Goal: Task Accomplishment & Management: Complete application form

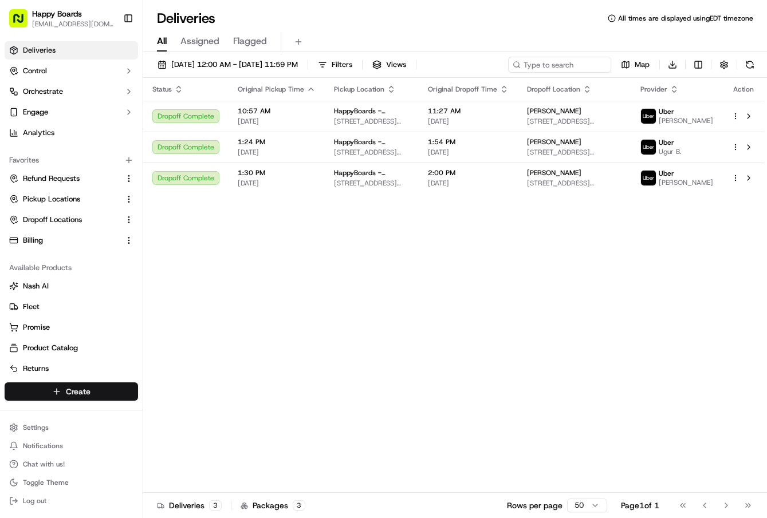
click at [101, 390] on html "Happy Boards [EMAIL_ADDRESS][DOMAIN_NAME] Toggle Sidebar Deliveries Control Orc…" at bounding box center [383, 259] width 767 height 518
click at [193, 417] on link "Delivery" at bounding box center [207, 413] width 128 height 21
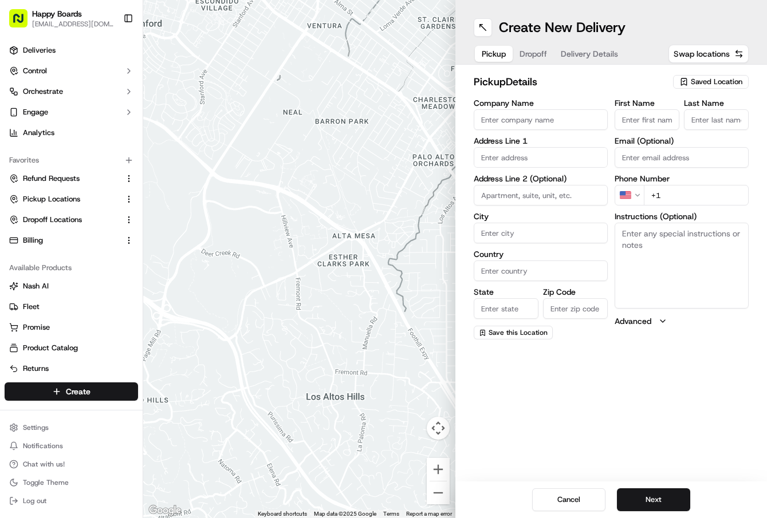
click at [723, 83] on span "Saved Location" at bounding box center [717, 82] width 52 height 10
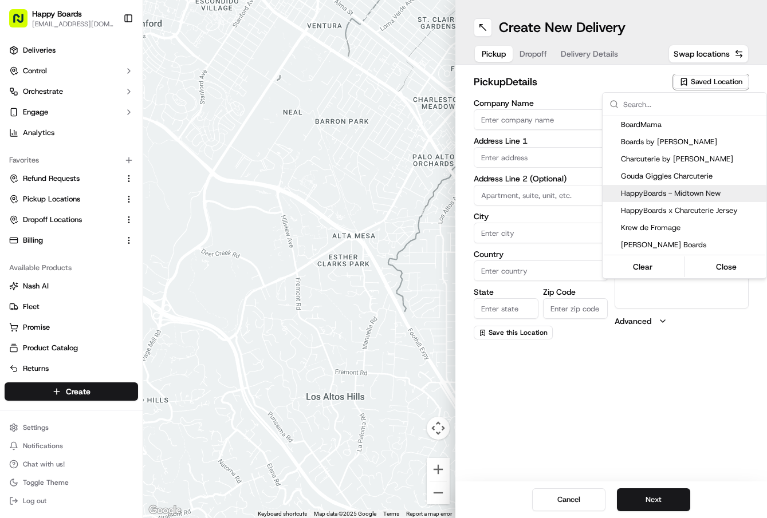
click at [702, 193] on span "HappyBoards - Midtown New" at bounding box center [691, 193] width 141 height 10
type input "HappyBoards - Midtown New"
type input "[STREET_ADDRESS]"
type input "[US_STATE]"
type input "US"
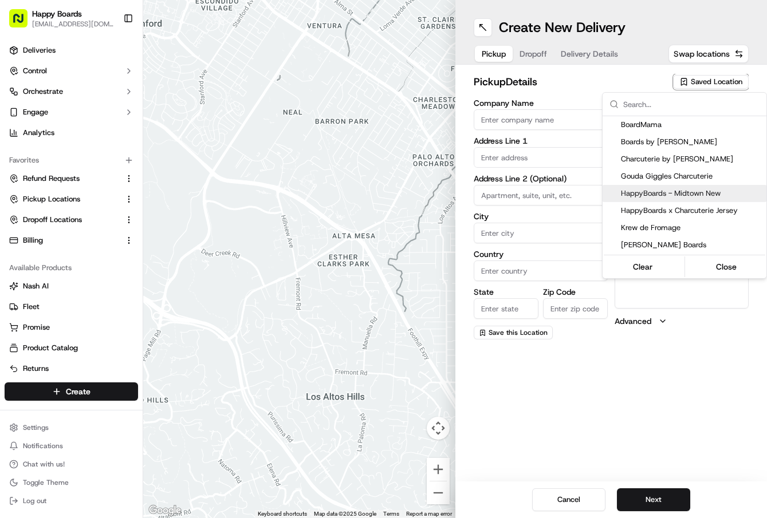
type input "NY"
type input "10001"
type input "HappyBoards"
type input "LLC"
type input "[EMAIL_ADDRESS][DOMAIN_NAME]"
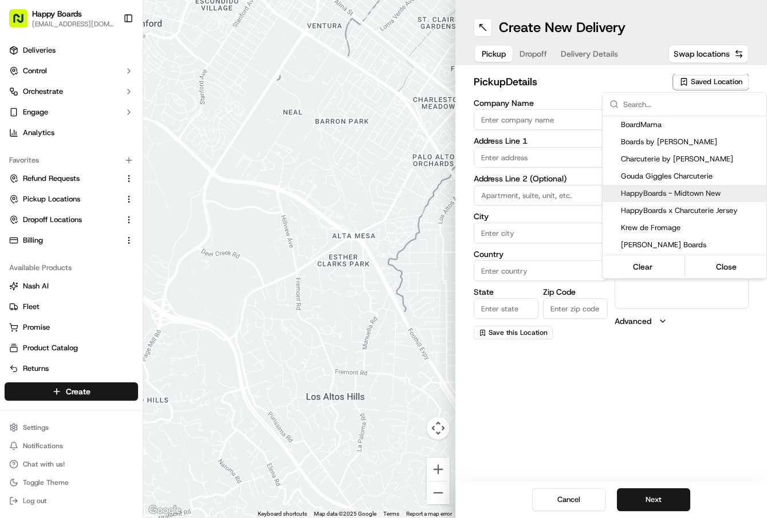
type input "[PHONE_NUMBER]"
type textarea "Enter the hotel lobby and proceed to “Carne Restaurant”. HappyBoards staff memb…"
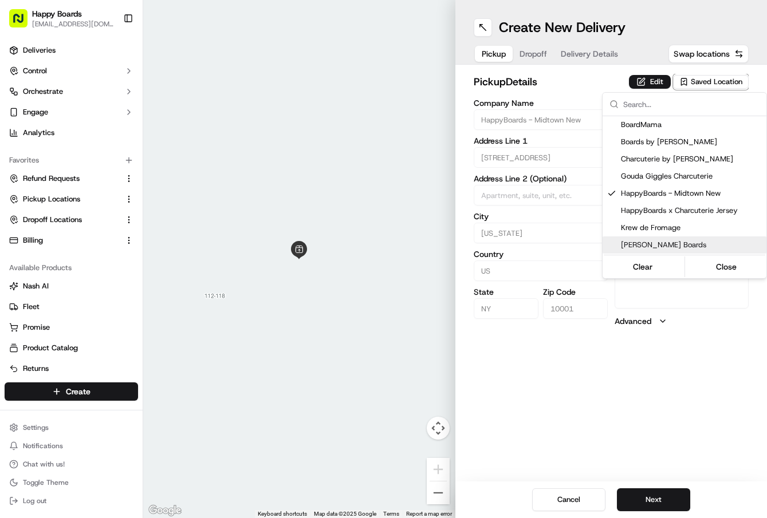
click at [655, 496] on html "Happy Boards [EMAIL_ADDRESS][DOMAIN_NAME] Toggle Sidebar Deliveries Control Orc…" at bounding box center [383, 259] width 767 height 518
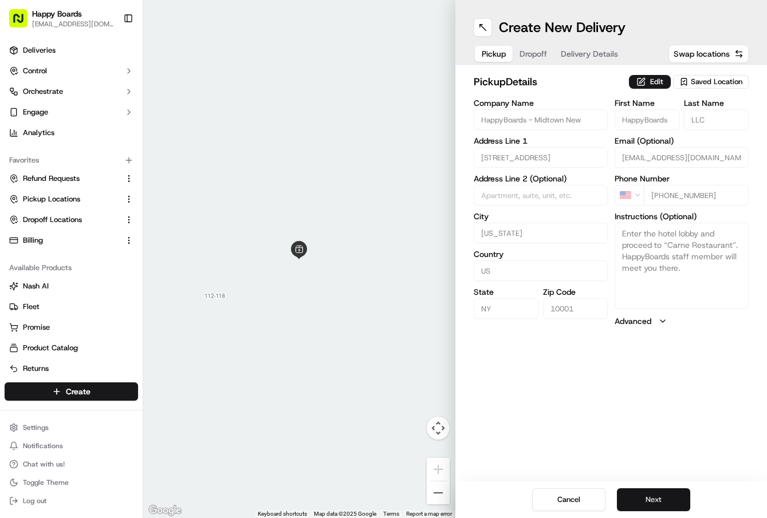
click at [658, 496] on button "Next" at bounding box center [653, 500] width 73 height 23
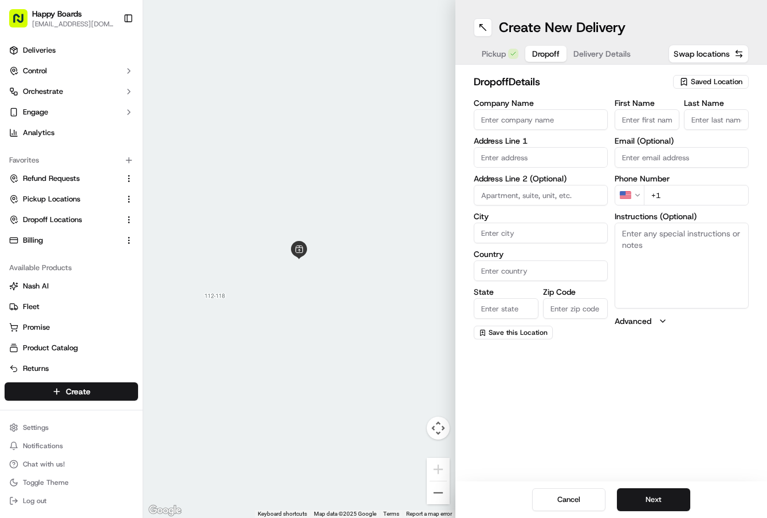
click at [512, 120] on input "Company Name" at bounding box center [541, 119] width 134 height 21
paste input "[PERSON_NAME]"
click at [502, 120] on input "[PERSON_NAME]" at bounding box center [541, 119] width 134 height 21
type input "[PERSON_NAME]"
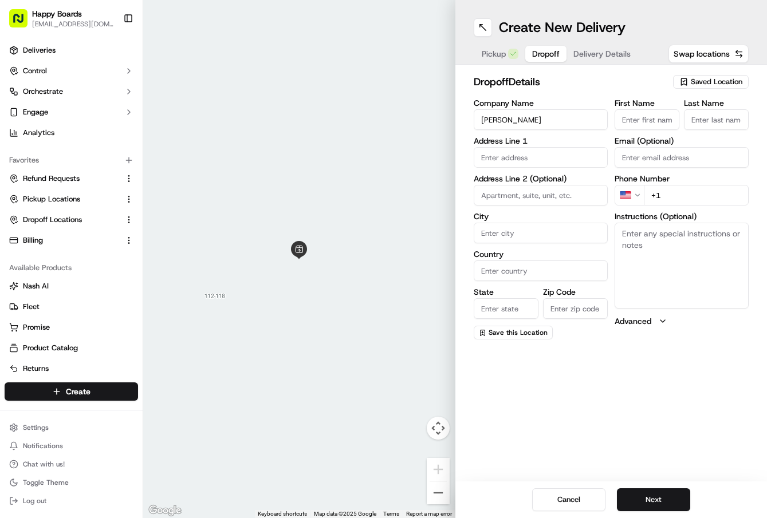
click at [650, 122] on input "First Name" at bounding box center [647, 119] width 65 height 21
paste input "[PERSON_NAME]"
type input "[PERSON_NAME]"
click at [510, 120] on input "[PERSON_NAME]" at bounding box center [541, 119] width 134 height 21
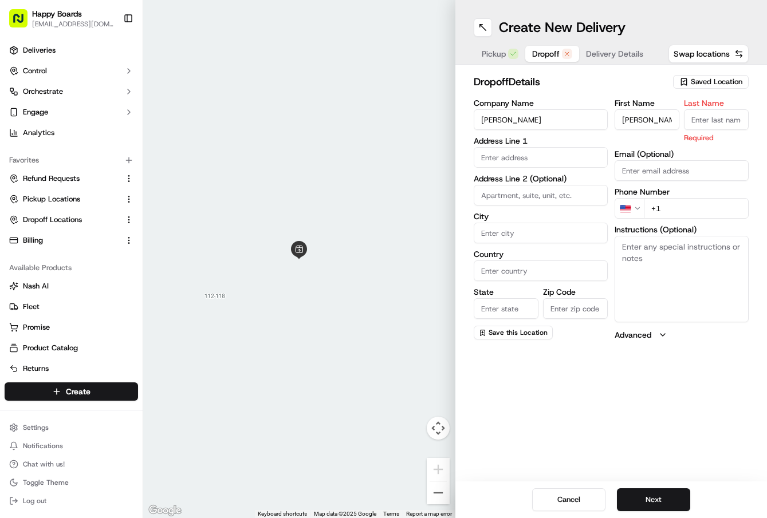
drag, startPoint x: 510, startPoint y: 120, endPoint x: 529, endPoint y: 121, distance: 18.9
click at [529, 121] on input "[PERSON_NAME]" at bounding box center [541, 119] width 134 height 21
click at [703, 114] on input "Last Name" at bounding box center [716, 119] width 65 height 21
paste input "[PERSON_NAME]"
type input "[PERSON_NAME]"
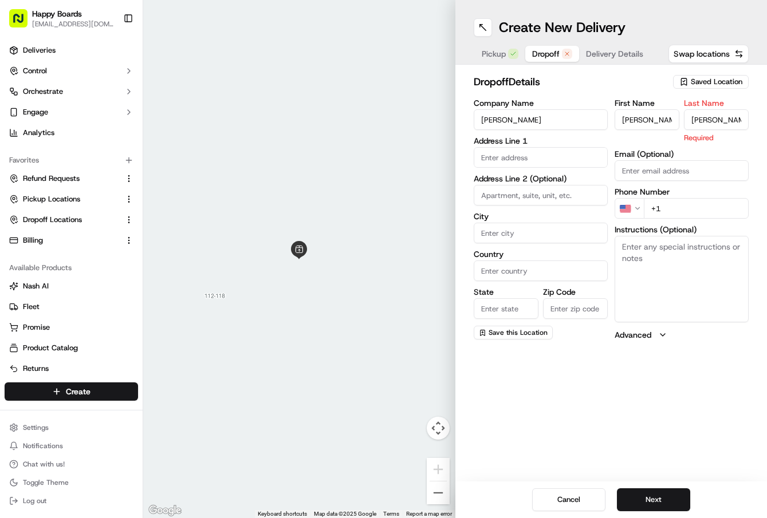
click at [532, 157] on input "text" at bounding box center [541, 157] width 134 height 21
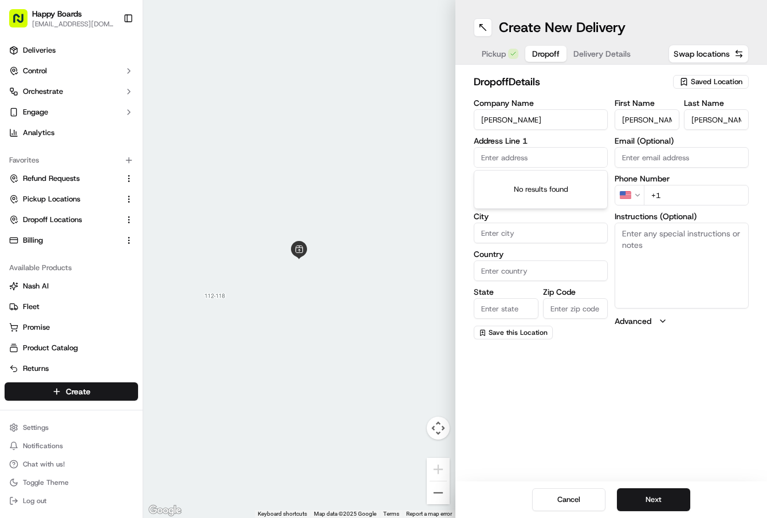
paste input "[PERSON_NAME]"
type input "[PERSON_NAME]"
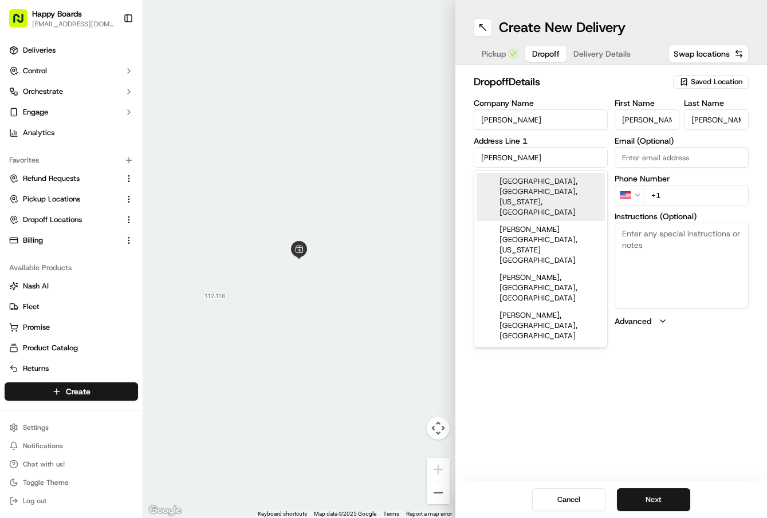
click at [529, 156] on input "[PERSON_NAME]" at bounding box center [541, 157] width 134 height 21
click at [529, 155] on input "[PERSON_NAME]" at bounding box center [541, 157] width 134 height 21
click at [530, 155] on input "[PERSON_NAME]" at bounding box center [541, 157] width 134 height 21
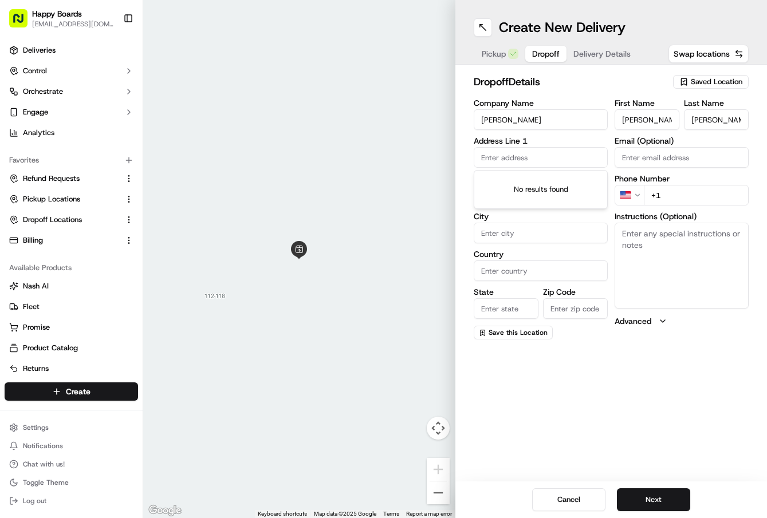
paste input "625 [STREET_ADDRESS][US_STATE][US_STATE]"
click at [489, 190] on div "No results found" at bounding box center [540, 190] width 133 height 38
click at [488, 175] on div "No results found" at bounding box center [540, 190] width 133 height 38
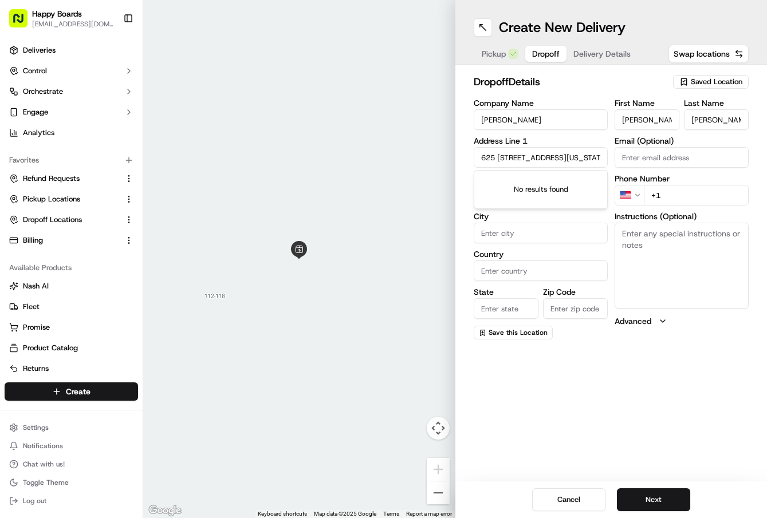
click at [488, 175] on div "No results found" at bounding box center [540, 190] width 133 height 38
drag, startPoint x: 485, startPoint y: 169, endPoint x: 489, endPoint y: 162, distance: 8.5
click at [486, 169] on div "Company Name [PERSON_NAME] Address Line 1 [GEOGRAPHIC_DATA][STREET_ADDRESS][US_…" at bounding box center [541, 219] width 134 height 241
click at [489, 157] on input "625 [STREET_ADDRESS][US_STATE][US_STATE]" at bounding box center [541, 157] width 134 height 21
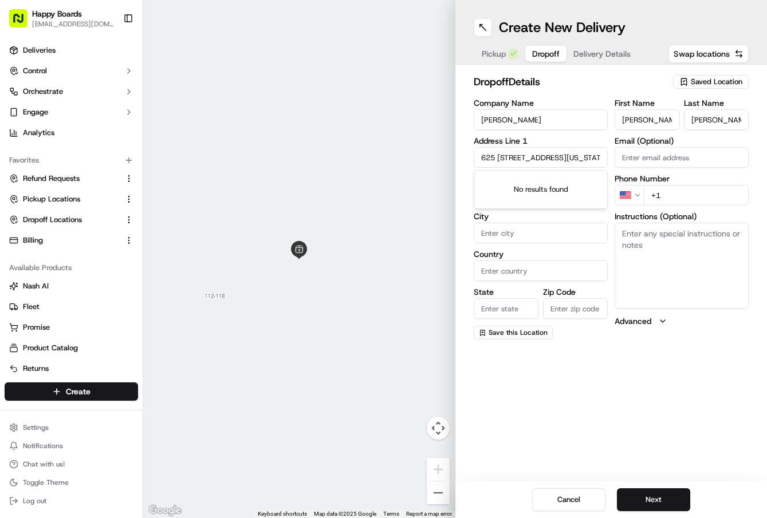
click at [488, 188] on div "No results found" at bounding box center [540, 190] width 133 height 38
click at [485, 195] on div "No results found" at bounding box center [540, 190] width 133 height 38
click at [522, 202] on div "No results found" at bounding box center [540, 190] width 133 height 38
click at [497, 160] on input "625 [STREET_ADDRESS][US_STATE][US_STATE]" at bounding box center [541, 157] width 134 height 21
click at [497, 155] on input "625 [STREET_ADDRESS][US_STATE][US_STATE]" at bounding box center [541, 157] width 134 height 21
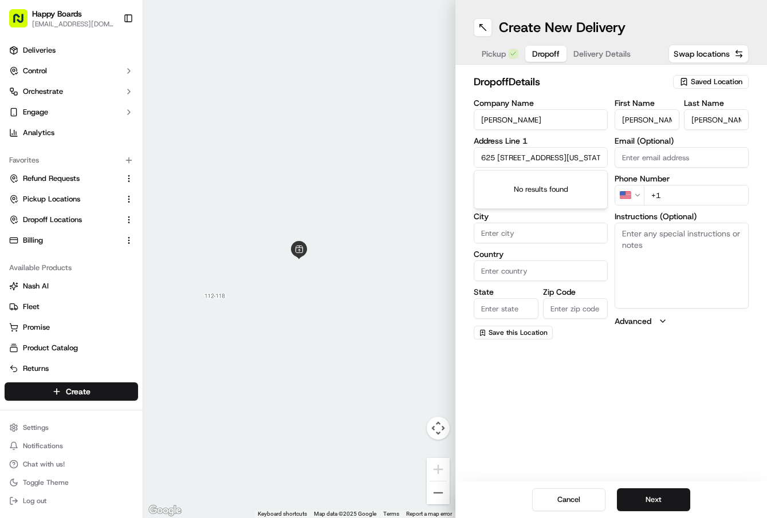
click at [497, 155] on input "625 [STREET_ADDRESS][US_STATE][US_STATE]" at bounding box center [541, 157] width 134 height 21
click at [497, 157] on input "625 [STREET_ADDRESS][US_STATE][US_STATE]" at bounding box center [541, 157] width 134 height 21
type input "[STREET_ADDRESS][US_STATE][US_STATE]"
click at [525, 211] on div "Company Name [PERSON_NAME] Address Line [GEOGRAPHIC_DATA][STREET_ADDRESS][US_ST…" at bounding box center [541, 219] width 134 height 241
click at [532, 194] on input at bounding box center [541, 195] width 134 height 21
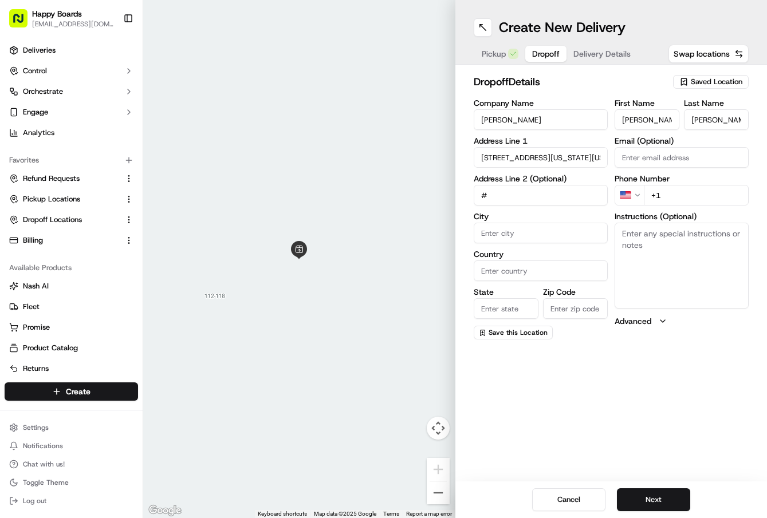
paste input "625"
type input "#625"
click at [534, 242] on input "City" at bounding box center [541, 233] width 134 height 21
type input "[US_STATE]"
click at [516, 274] on input "Country" at bounding box center [541, 271] width 134 height 21
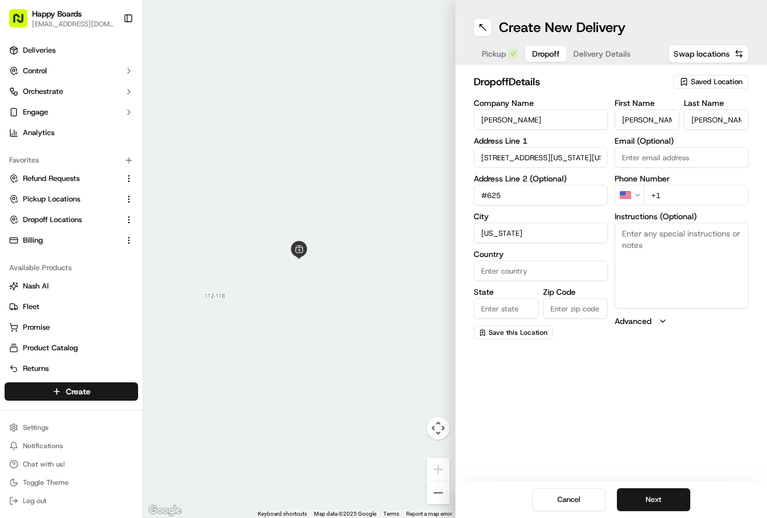
type input "[GEOGRAPHIC_DATA]"
click at [507, 308] on input "State" at bounding box center [506, 308] width 65 height 21
type input "NY"
drag, startPoint x: 582, startPoint y: 159, endPoint x: 518, endPoint y: 152, distance: 64.0
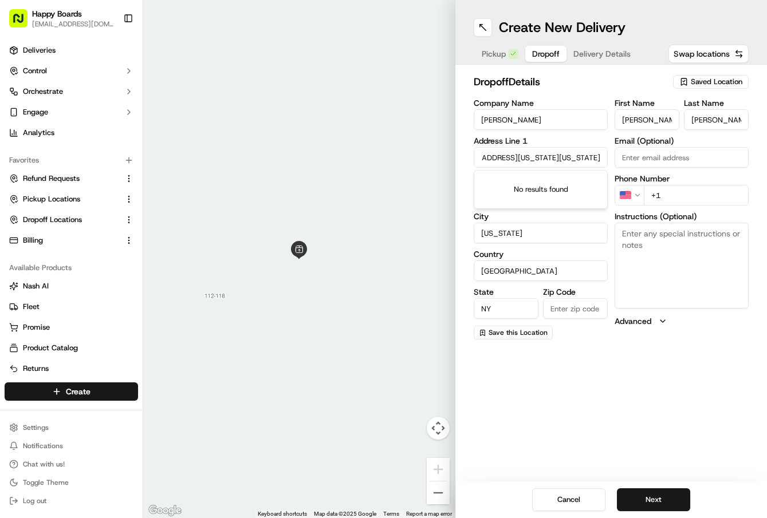
click at [518, 152] on input "[STREET_ADDRESS][US_STATE][US_STATE]" at bounding box center [541, 157] width 134 height 21
click at [550, 308] on input "Zip Code" at bounding box center [575, 308] width 65 height 21
paste input "10038"
type input "10038"
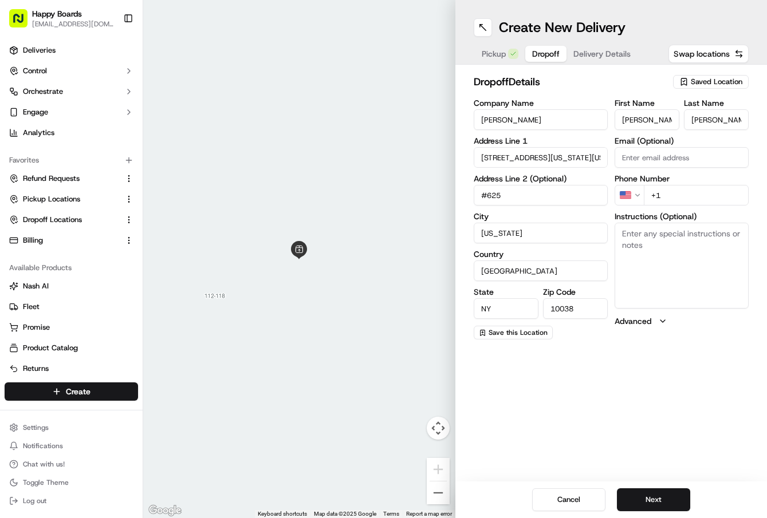
click at [678, 243] on textarea "Instructions (Optional)" at bounding box center [682, 266] width 134 height 86
click at [681, 191] on input "+1" at bounding box center [696, 195] width 105 height 21
paste input "10038"
click at [655, 249] on textarea "Instructions (Optional)" at bounding box center [682, 266] width 134 height 86
click at [694, 194] on input "+1 10038" at bounding box center [696, 195] width 105 height 21
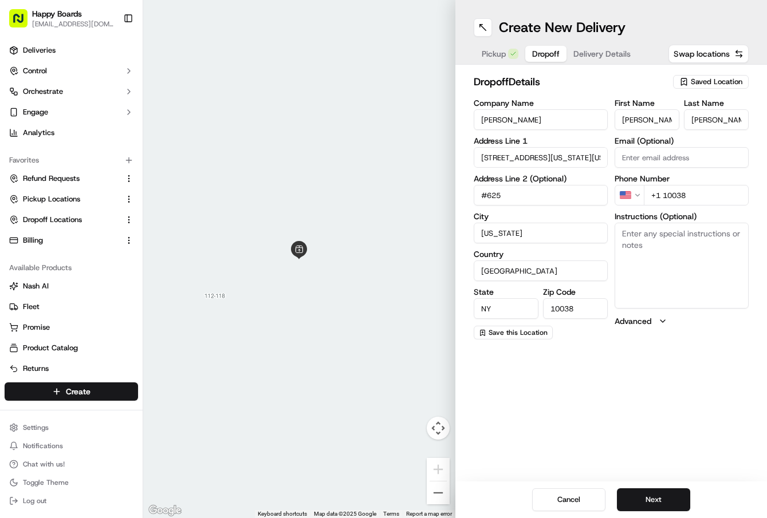
click at [694, 194] on input "+1 10038" at bounding box center [696, 195] width 105 height 21
paste input "[PHONE_NUMBER]"
type input "[PHONE_NUMBER]"
click at [666, 239] on textarea "Instructions (Optional)" at bounding box center [682, 266] width 134 height 86
type textarea "Please call and text upon arrival."
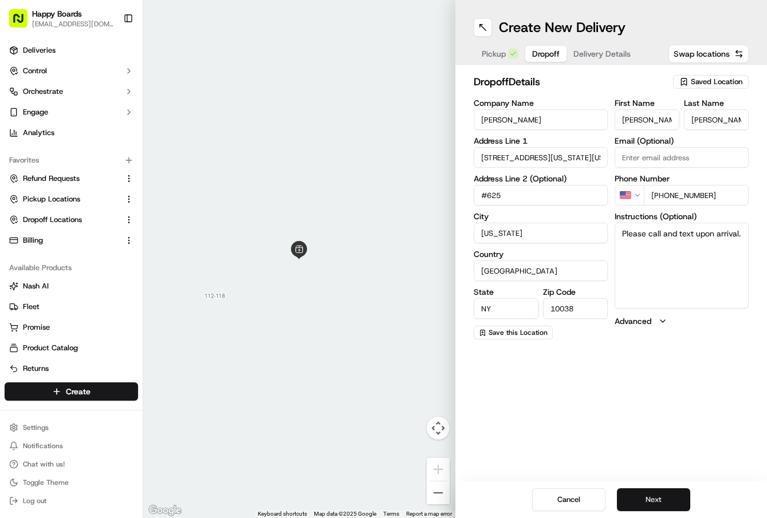
click at [635, 499] on button "Next" at bounding box center [653, 500] width 73 height 23
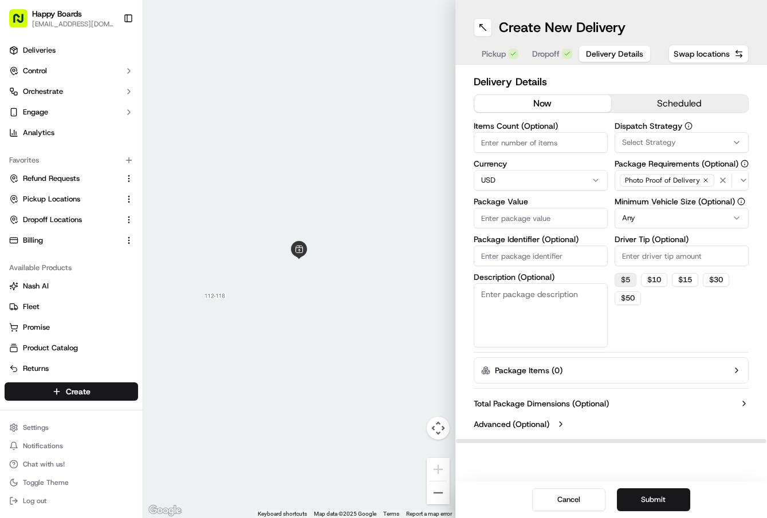
click at [628, 281] on button "$ 5" at bounding box center [626, 280] width 22 height 14
type input "5"
click at [541, 143] on input "Items Count (Optional)" at bounding box center [541, 142] width 134 height 21
type input "1"
click at [506, 218] on input "Package Value" at bounding box center [541, 218] width 134 height 21
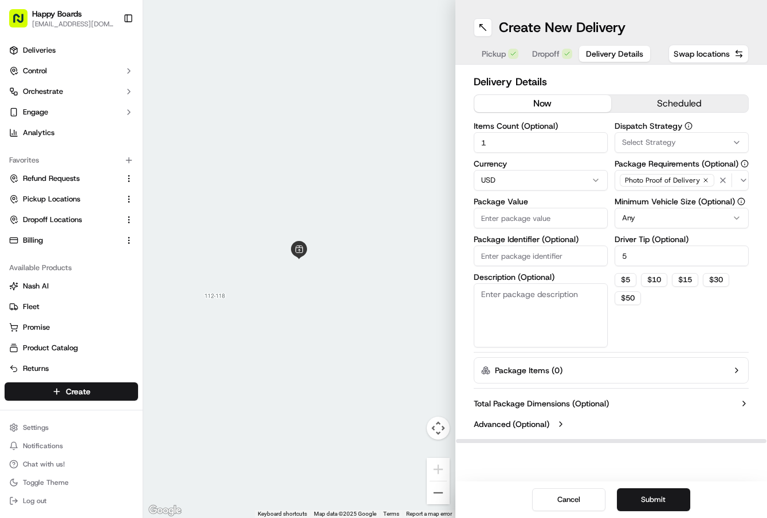
paste input "92.97"
type input "92.97"
click at [510, 290] on textarea "Description (Optional)" at bounding box center [541, 316] width 134 height 64
type textarea "brown/ white bag"
click at [712, 211] on html "Happy Boards [EMAIL_ADDRESS][DOMAIN_NAME] Toggle Sidebar Deliveries Control Orc…" at bounding box center [383, 259] width 767 height 518
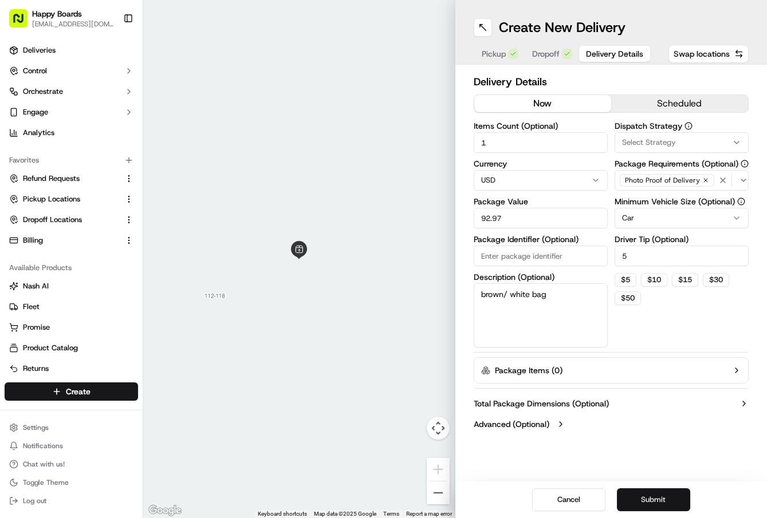
click at [650, 493] on button "Submit" at bounding box center [653, 500] width 73 height 23
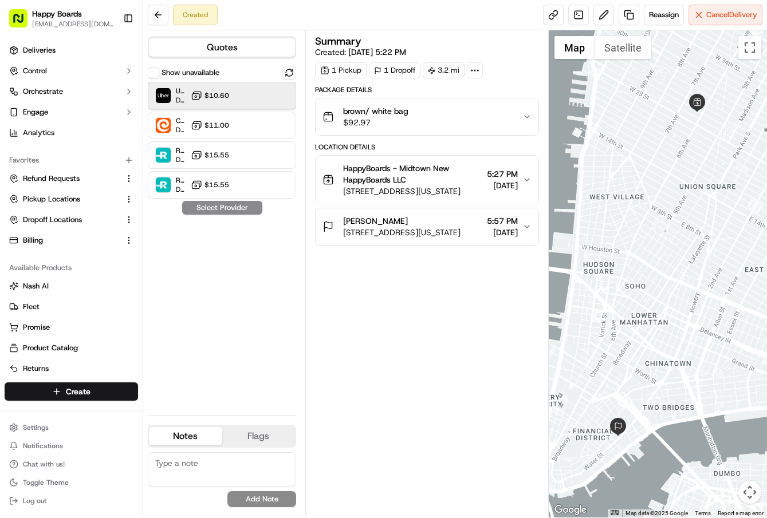
click at [165, 96] on img at bounding box center [163, 95] width 15 height 15
click at [211, 205] on button "Assign Provider" at bounding box center [222, 208] width 81 height 14
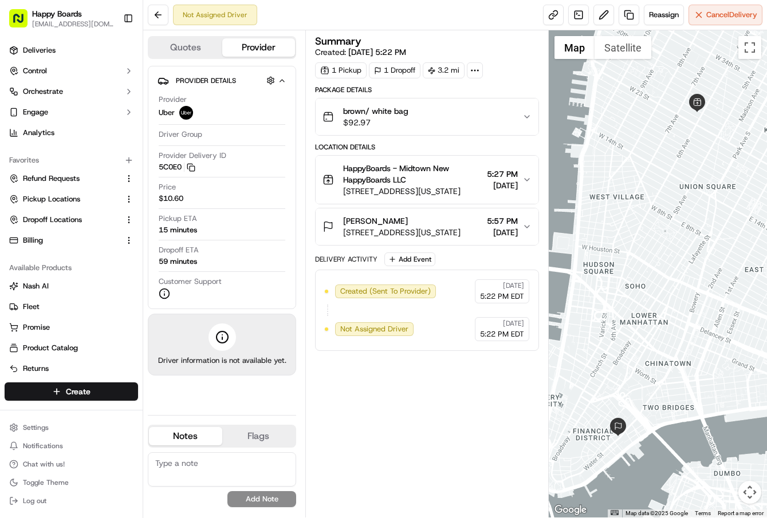
click at [458, 426] on div "Summary Created: [DATE] 5:22 PM 1 Pickup 1 Dropoff 3.2 mi Package Details brown…" at bounding box center [427, 274] width 224 height 476
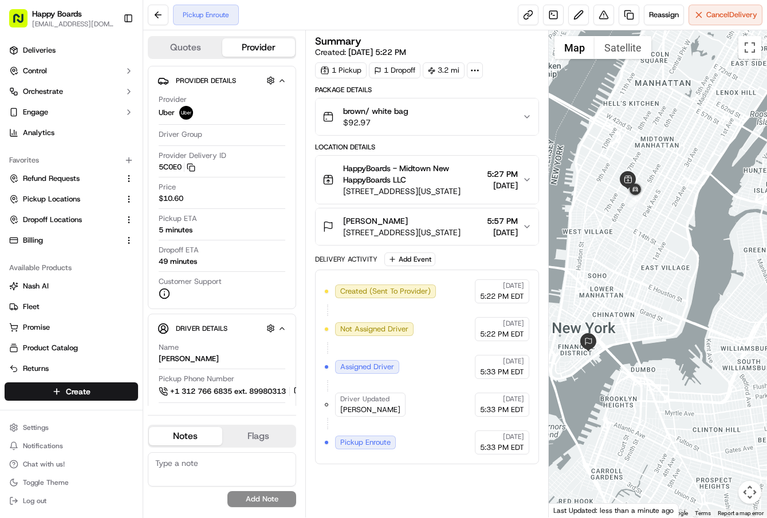
click at [423, 478] on div "Summary Created: [DATE] 5:22 PM 1 Pickup 1 Dropoff 3.2 mi Package Details brown…" at bounding box center [427, 274] width 224 height 476
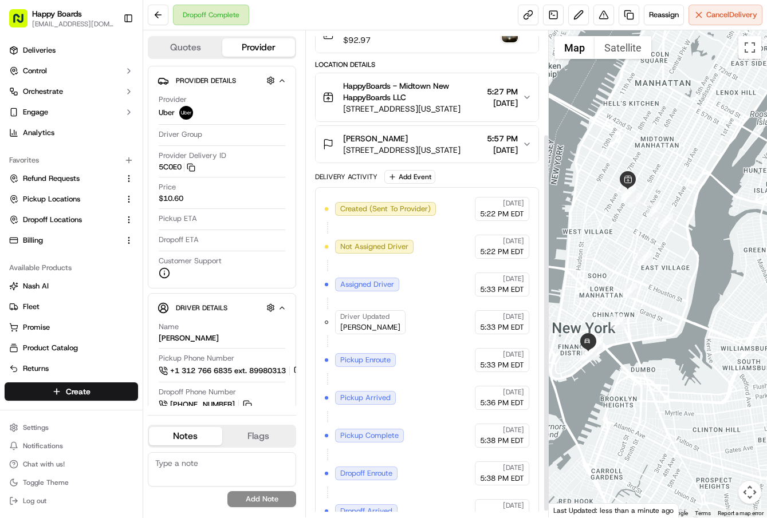
scroll to position [141, 0]
